Goal: Information Seeking & Learning: Learn about a topic

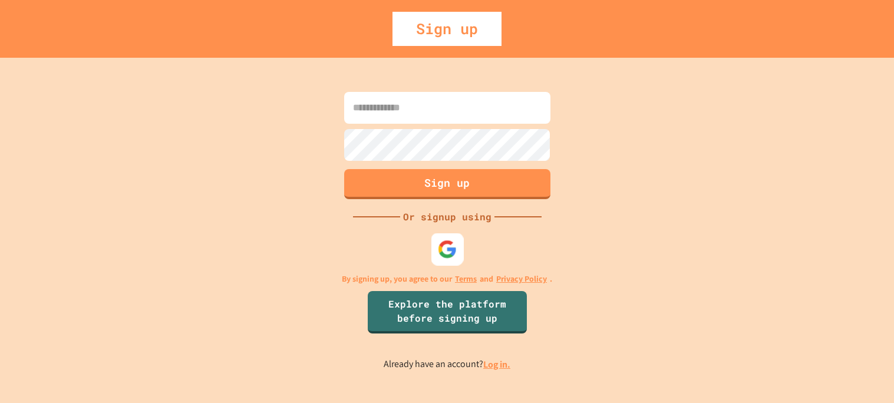
click at [442, 255] on img at bounding box center [446, 248] width 19 height 19
click at [447, 250] on img at bounding box center [446, 248] width 19 height 19
click at [446, 248] on img at bounding box center [446, 248] width 19 height 19
click at [450, 246] on img at bounding box center [446, 248] width 19 height 19
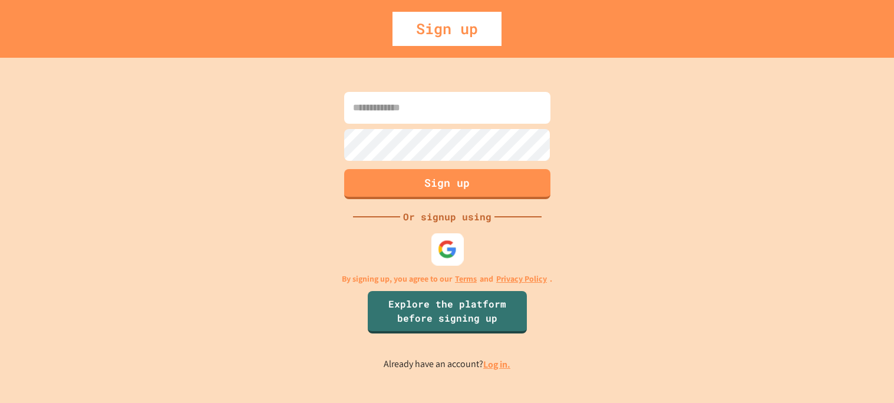
click at [437, 259] on div at bounding box center [447, 249] width 32 height 32
click at [451, 238] on div at bounding box center [447, 249] width 32 height 32
click at [444, 239] on img at bounding box center [446, 248] width 19 height 19
click at [502, 361] on link "Log in." at bounding box center [496, 364] width 27 height 12
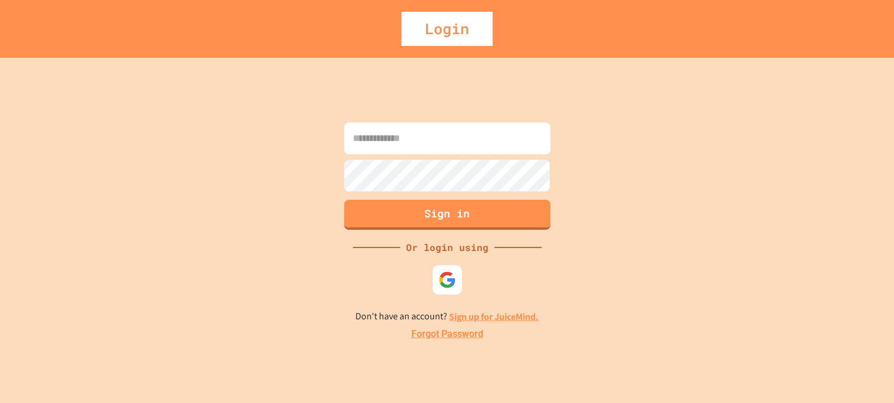
click at [446, 262] on div at bounding box center [447, 279] width 35 height 35
click at [446, 272] on img at bounding box center [446, 279] width 19 height 19
click at [415, 144] on input at bounding box center [447, 139] width 206 height 32
type input "**********"
click at [572, 224] on div "**********" at bounding box center [447, 230] width 894 height 345
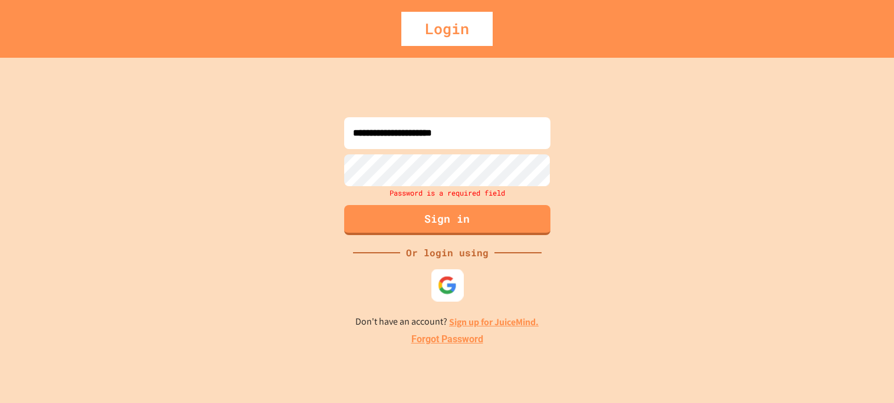
click at [446, 294] on img at bounding box center [446, 284] width 19 height 19
click at [446, 292] on img at bounding box center [446, 284] width 19 height 19
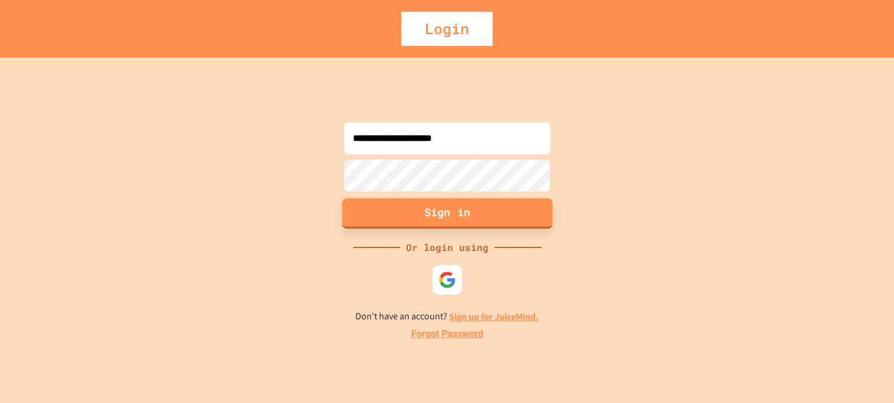
click at [463, 217] on button "Sign in" at bounding box center [447, 213] width 210 height 31
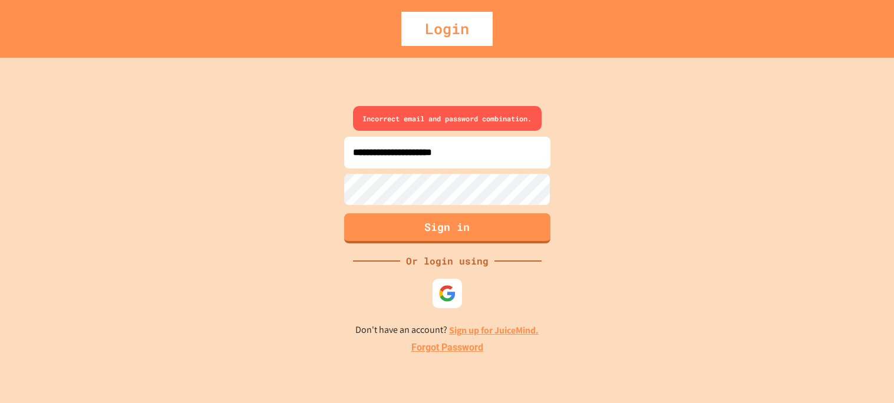
click at [474, 161] on input "**********" at bounding box center [447, 153] width 206 height 32
click at [490, 157] on input "**********" at bounding box center [447, 153] width 206 height 32
click at [445, 282] on div at bounding box center [447, 293] width 31 height 31
click at [445, 282] on div at bounding box center [447, 294] width 32 height 32
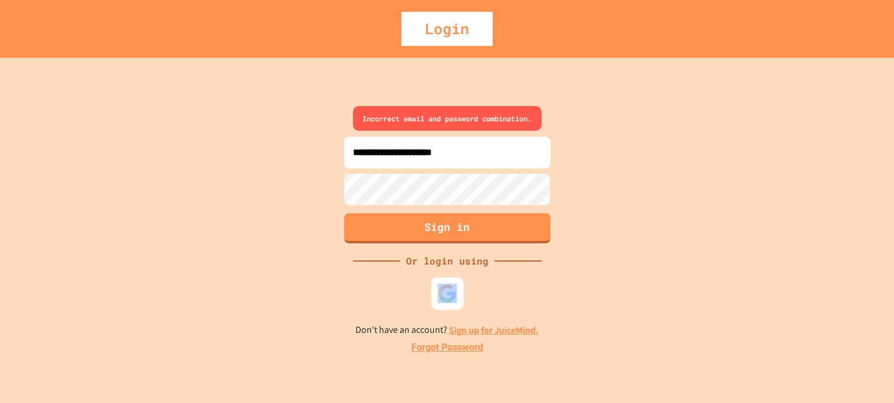
click at [445, 282] on div at bounding box center [447, 294] width 32 height 32
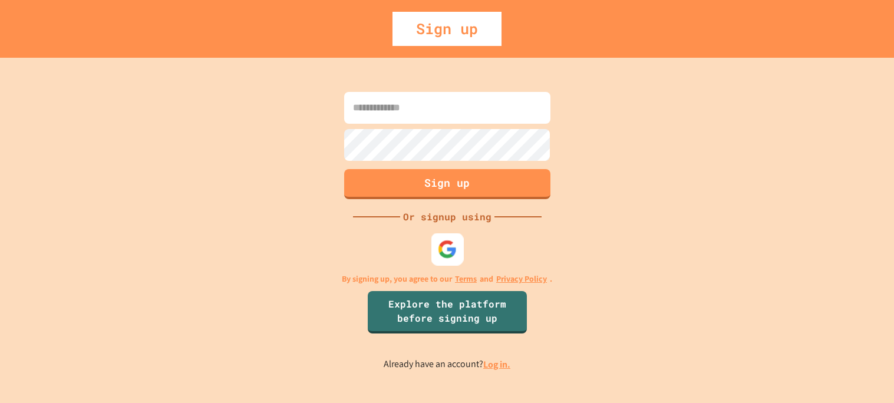
click at [448, 243] on img at bounding box center [446, 248] width 19 height 19
click at [434, 244] on div at bounding box center [447, 249] width 31 height 31
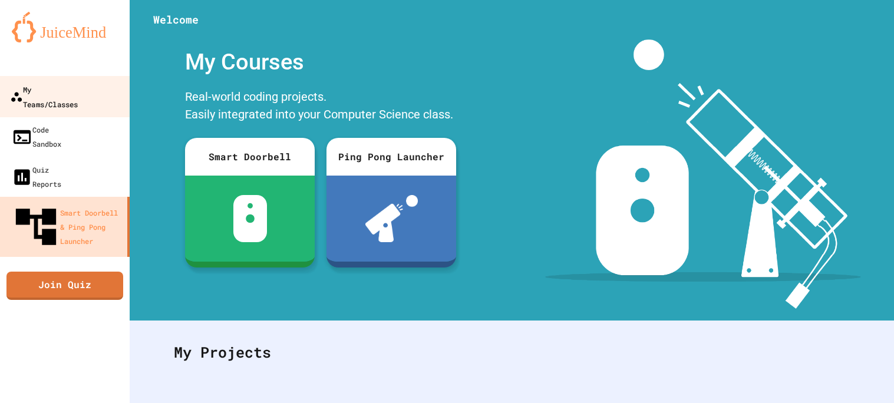
click at [36, 91] on div "My Teams/Classes" at bounding box center [44, 96] width 68 height 29
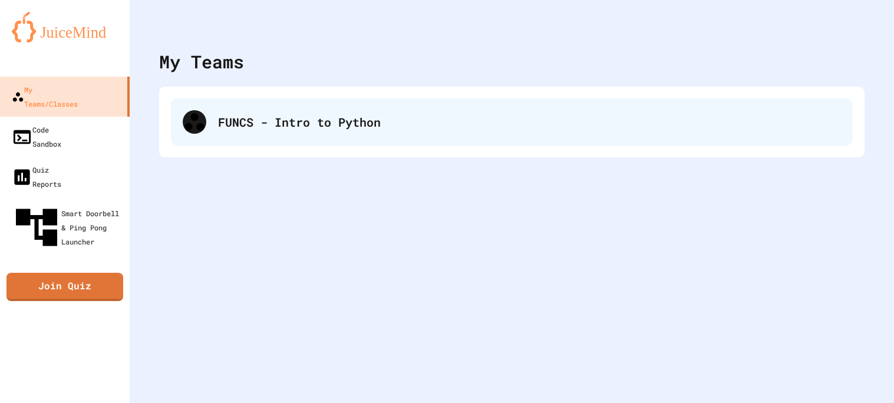
click at [255, 141] on div "FUNCS - Intro to Python" at bounding box center [512, 121] width 682 height 47
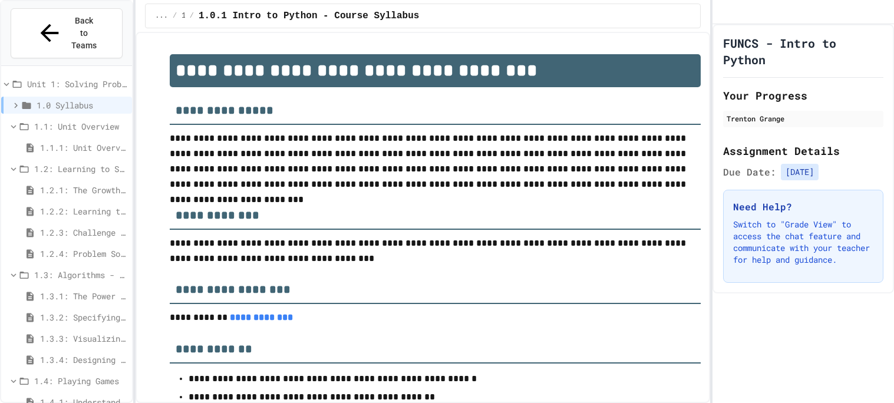
drag, startPoint x: 893, startPoint y: 136, endPoint x: 892, endPoint y: 189, distance: 53.1
click at [892, 189] on div "FUNCS - Intro to Python Your Progress Trenton Grange Assignment Details Due Dat…" at bounding box center [804, 158] width 182 height 269
drag, startPoint x: 641, startPoint y: 223, endPoint x: 640, endPoint y: 204, distance: 19.5
click at [640, 204] on h3 "**********" at bounding box center [435, 211] width 531 height 38
click at [712, 78] on div "**********" at bounding box center [447, 201] width 894 height 403
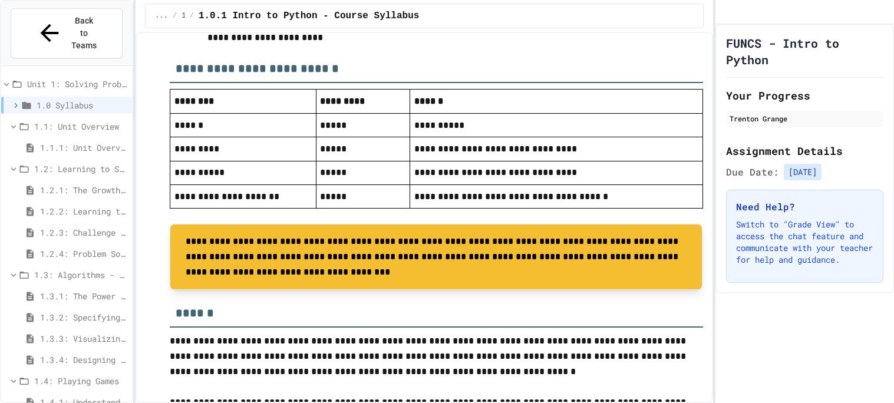
scroll to position [956, 0]
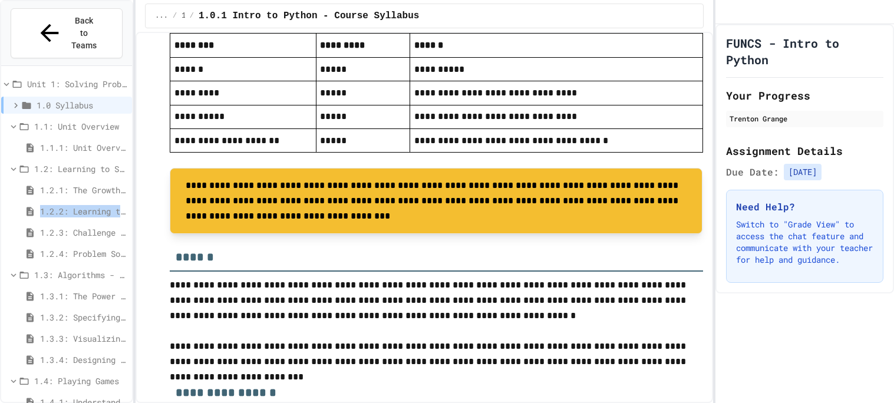
drag, startPoint x: 126, startPoint y: 163, endPoint x: 126, endPoint y: 195, distance: 31.8
click at [126, 195] on div "Unit 1: Solving Problems in Computer Science 1.0 Syllabus 1.1: Unit Overview 1.…" at bounding box center [66, 277] width 131 height 413
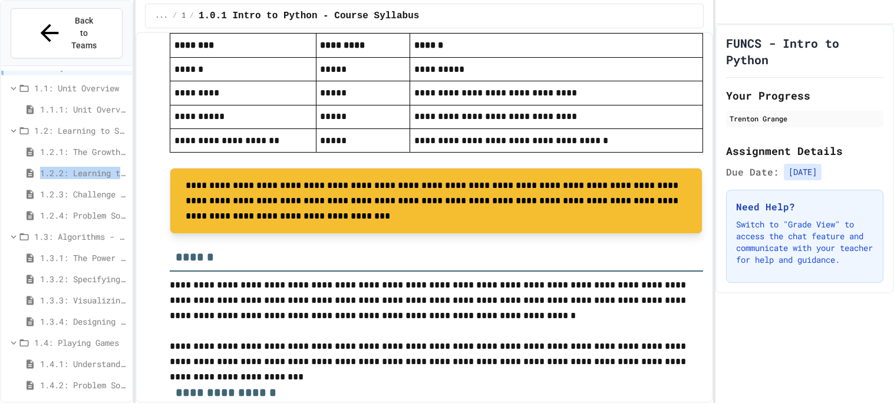
scroll to position [60, 0]
click at [98, 400] on span "1.5.1: Algorithm Practice Exercises" at bounding box center [83, 406] width 87 height 12
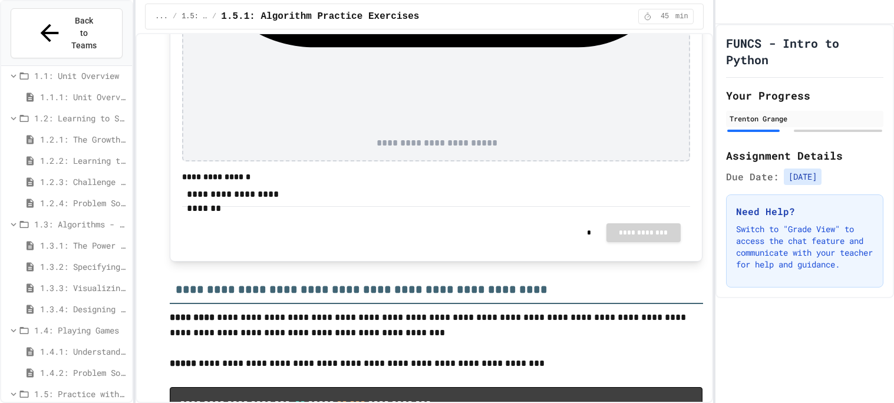
scroll to position [1335, 0]
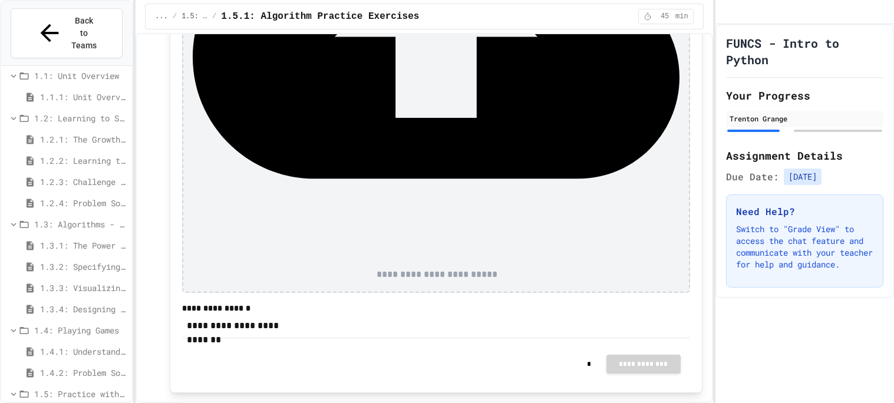
scroll to position [1241, 0]
